Goal: Obtain resource: Obtain resource

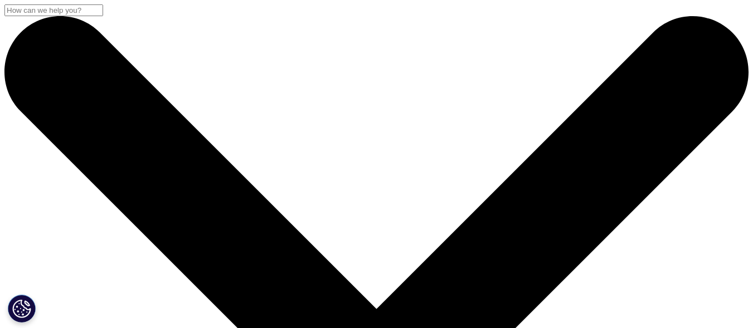
click at [103, 16] on input "Search" at bounding box center [53, 10] width 99 height 12
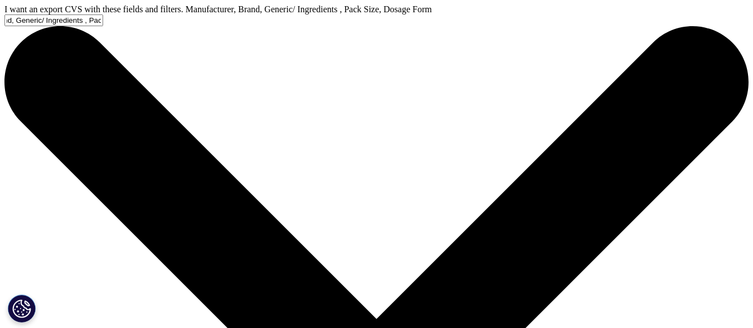
scroll to position [0, 224]
type input "I want an export CVS with these fields and filters. Manufacturer, Brand, Generi…"
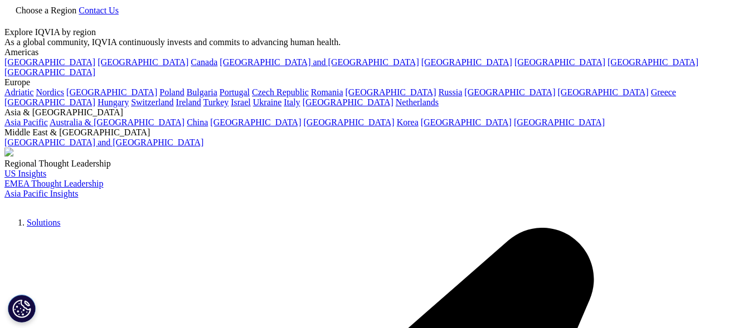
type input "I want an export CVS with these fields and filters. Manufacturer, Brand, Generi…"
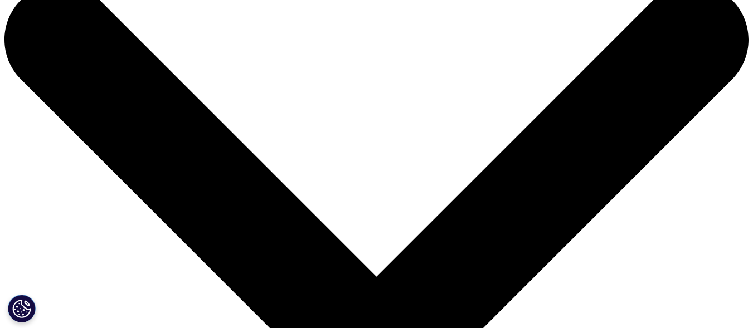
scroll to position [122, 0]
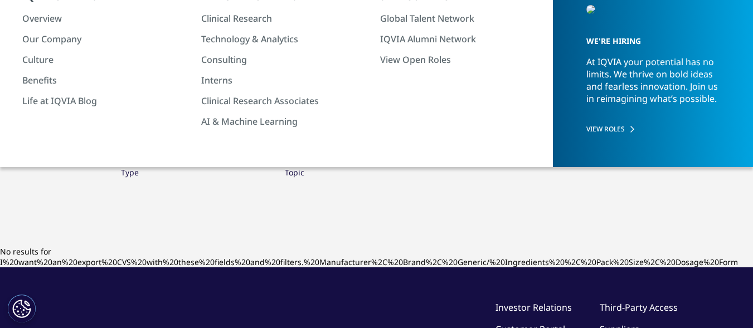
click at [116, 164] on div "Type Loading Clear Or/And Operator Topic Loading Clear Or/And Operator" at bounding box center [377, 185] width 658 height 65
